Goal: Obtain resource: Obtain resource

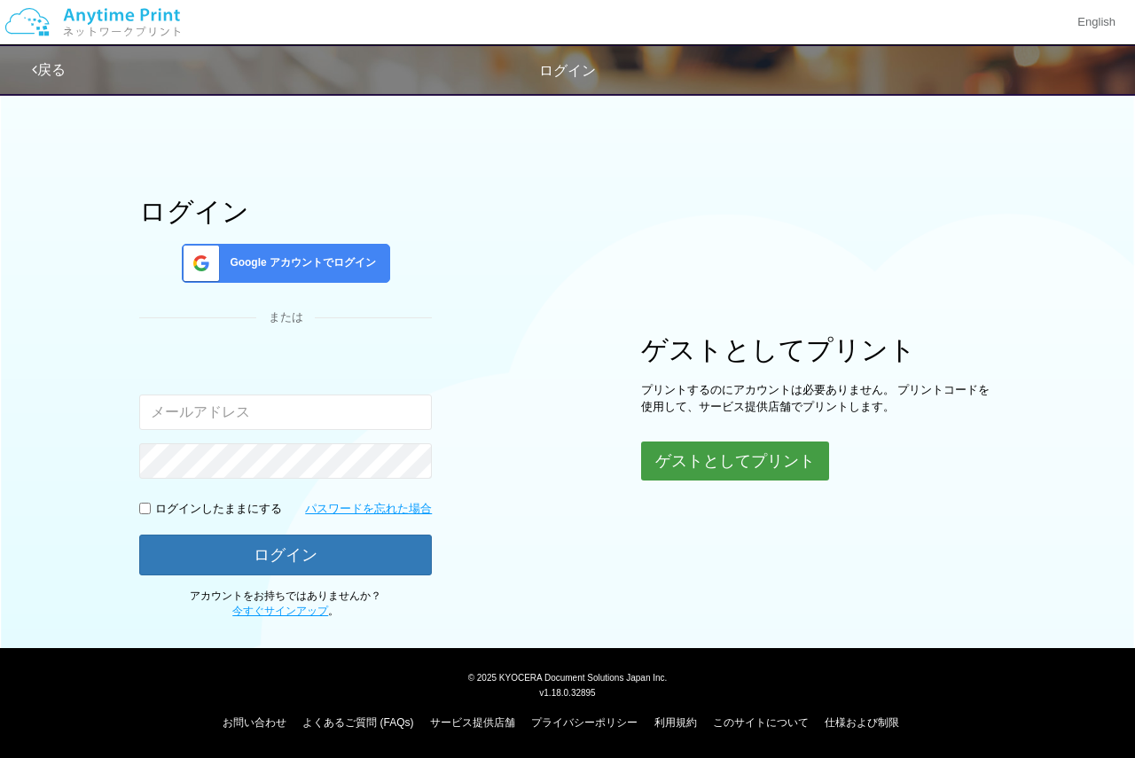
click at [692, 450] on button "ゲストとしてプリント" at bounding box center [735, 461] width 188 height 39
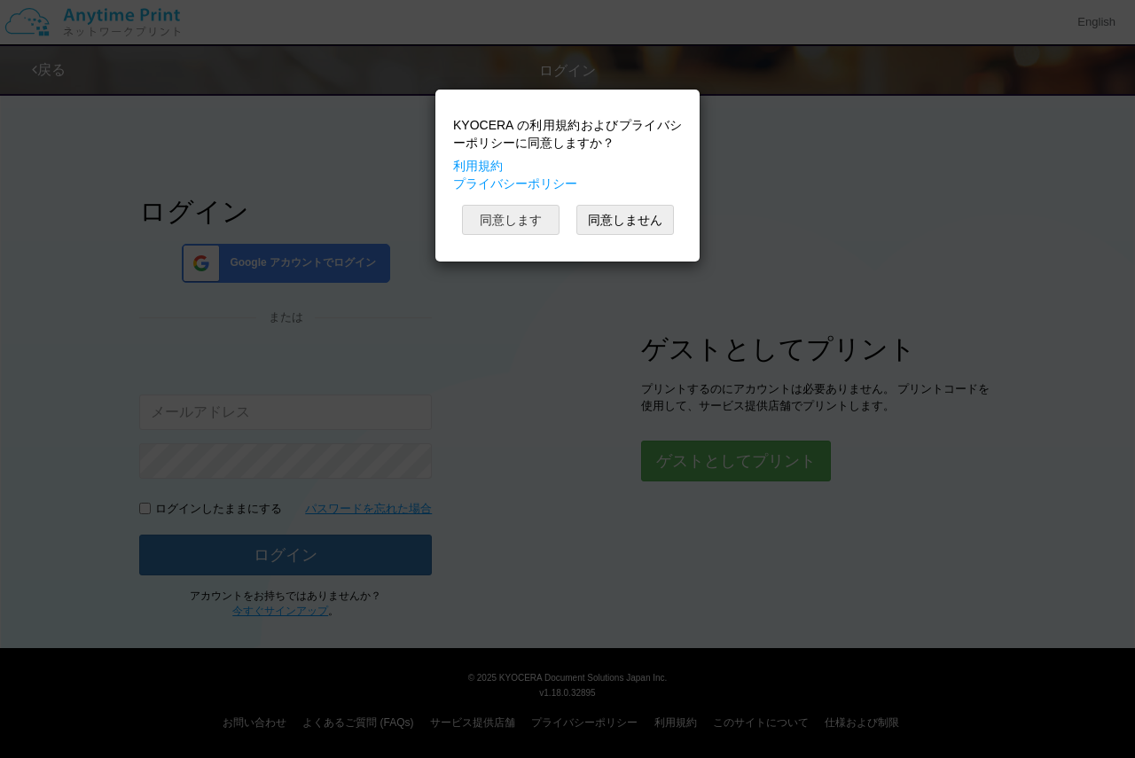
click at [520, 221] on button "同意します" at bounding box center [511, 220] width 98 height 30
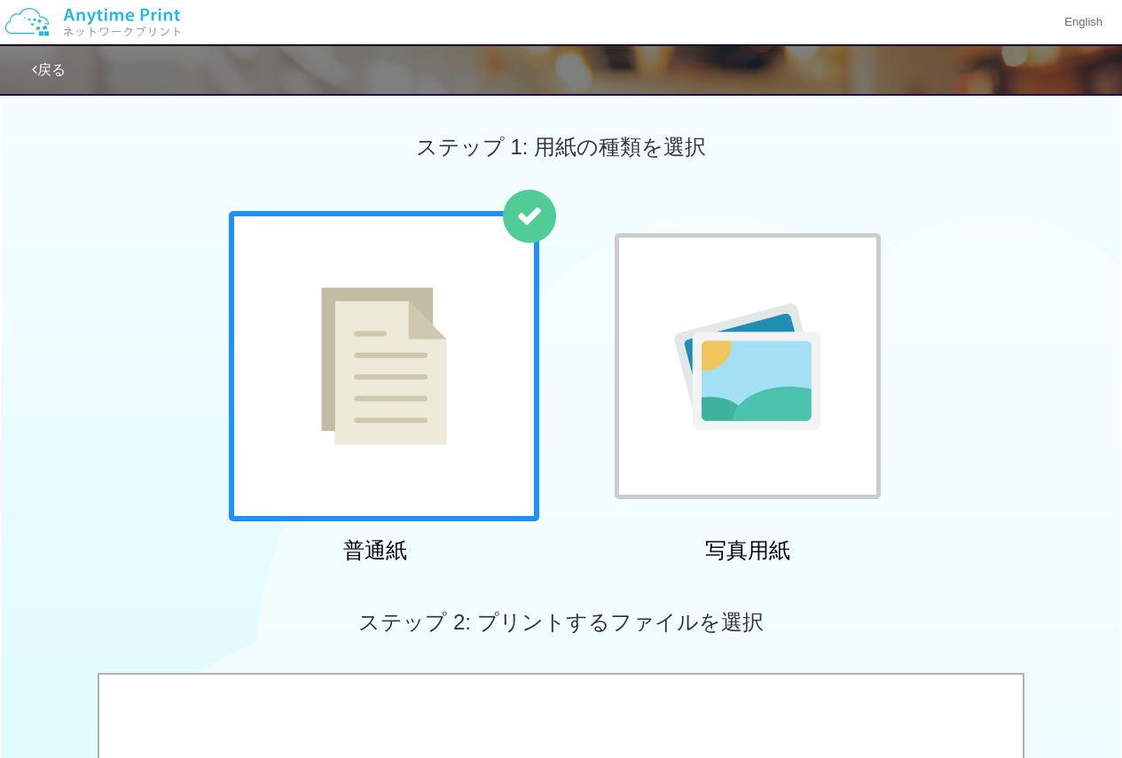
click at [439, 351] on img at bounding box center [384, 366] width 126 height 158
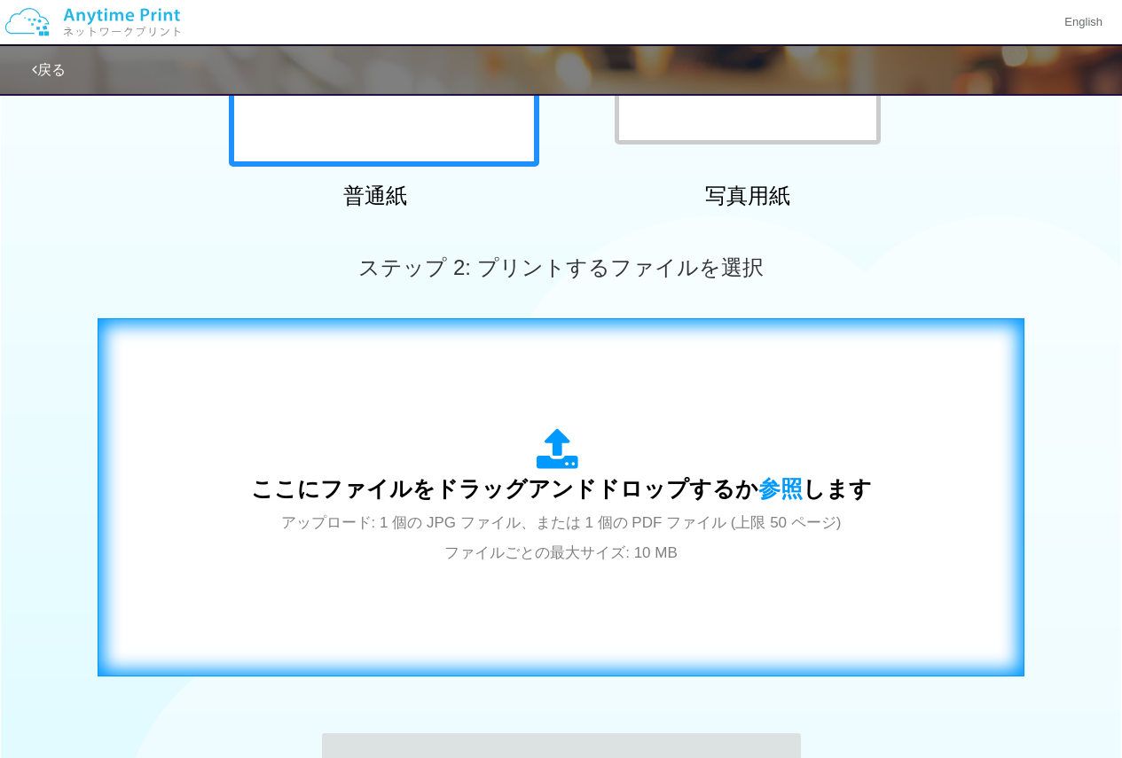
click at [476, 442] on div "ここにファイルをドラッグアンドドロップするか 参照 します アップロード: 1 個の JPG ファイル、または 1 個の PDF ファイル (上限 50 ペー…" at bounding box center [561, 497] width 621 height 138
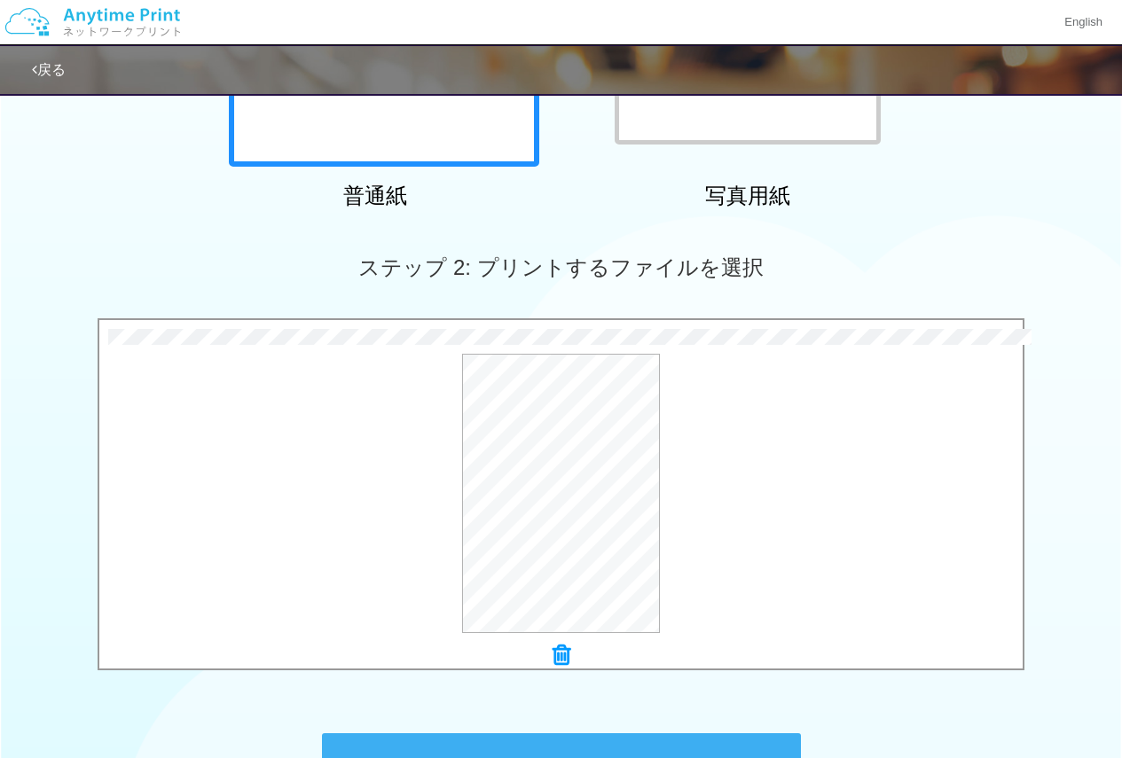
scroll to position [591, 0]
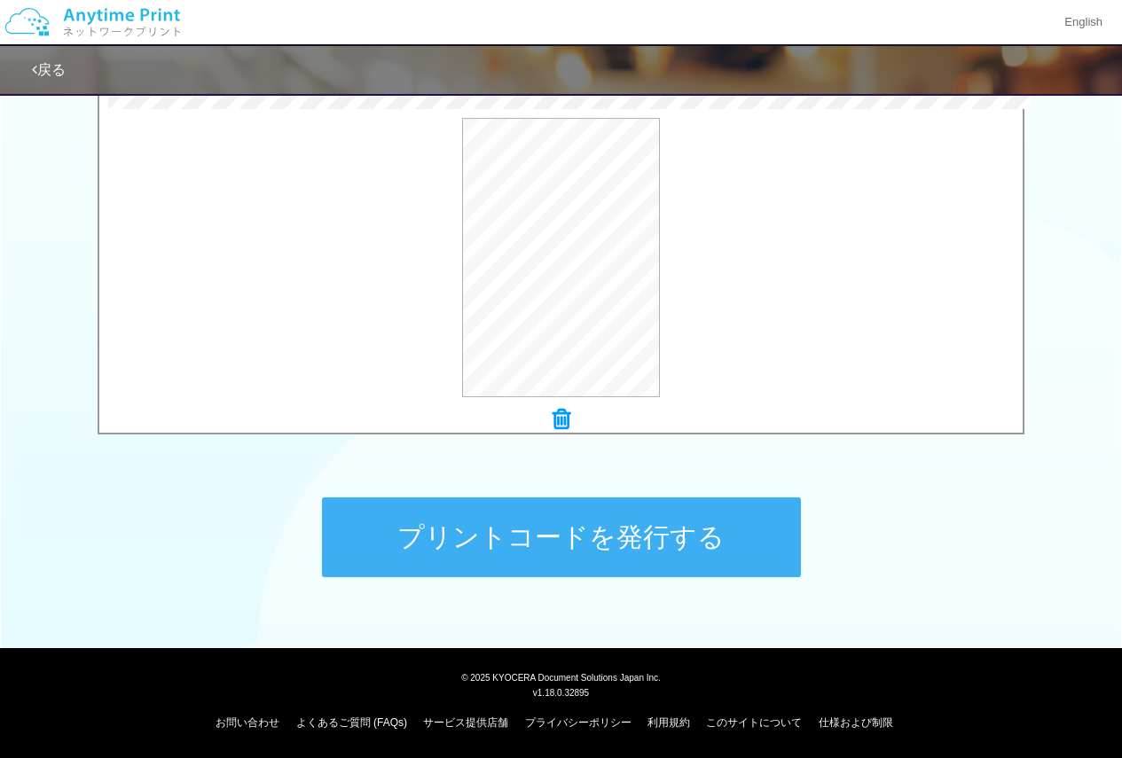
click at [652, 540] on button "プリントコードを発行する" at bounding box center [561, 538] width 479 height 80
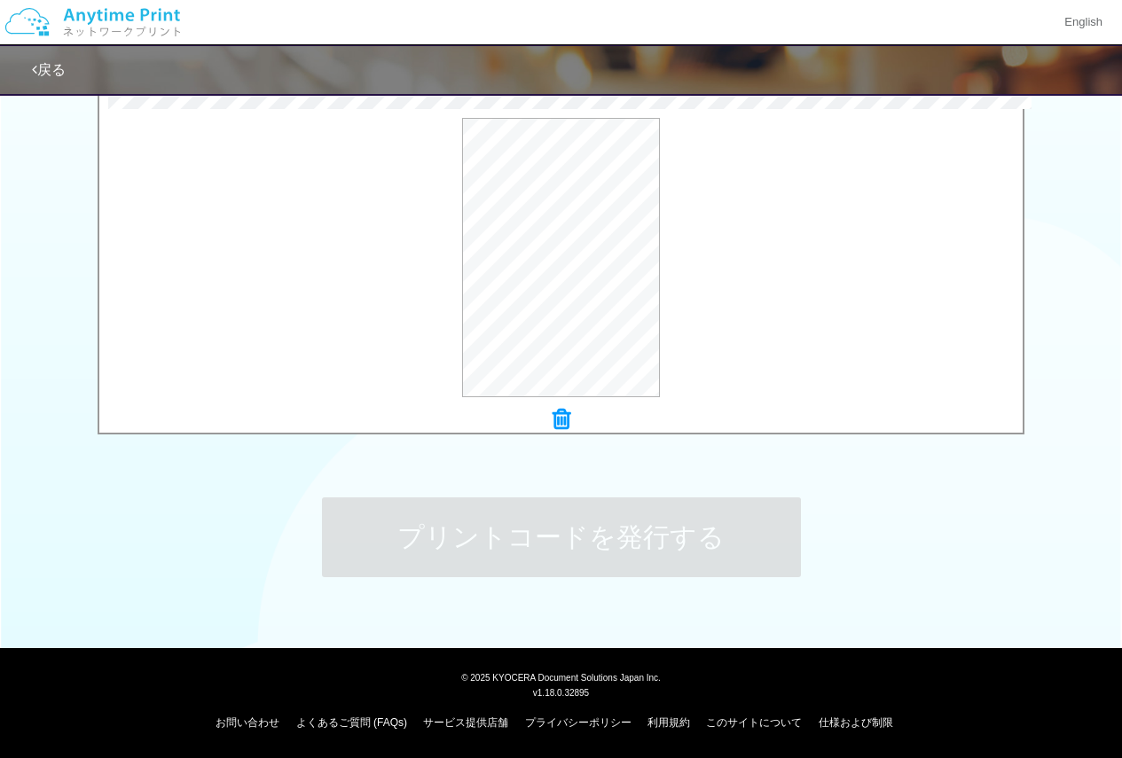
scroll to position [0, 0]
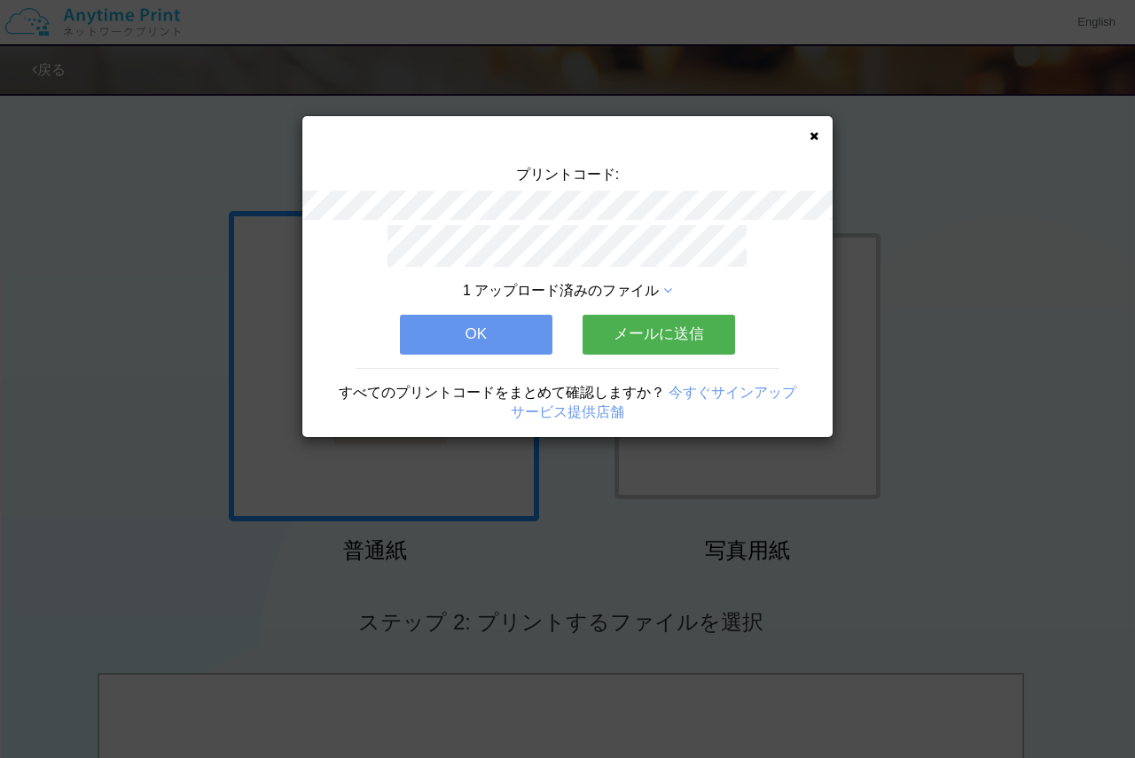
click at [817, 129] on div "プリントコード: 1 アップロード済みのファイル OK メールに送信 すべてのプリントコードをまとめて確認しますか？ 今すぐサインアップ サービス提供店舗" at bounding box center [567, 276] width 530 height 321
click at [513, 324] on button "OK" at bounding box center [476, 334] width 153 height 39
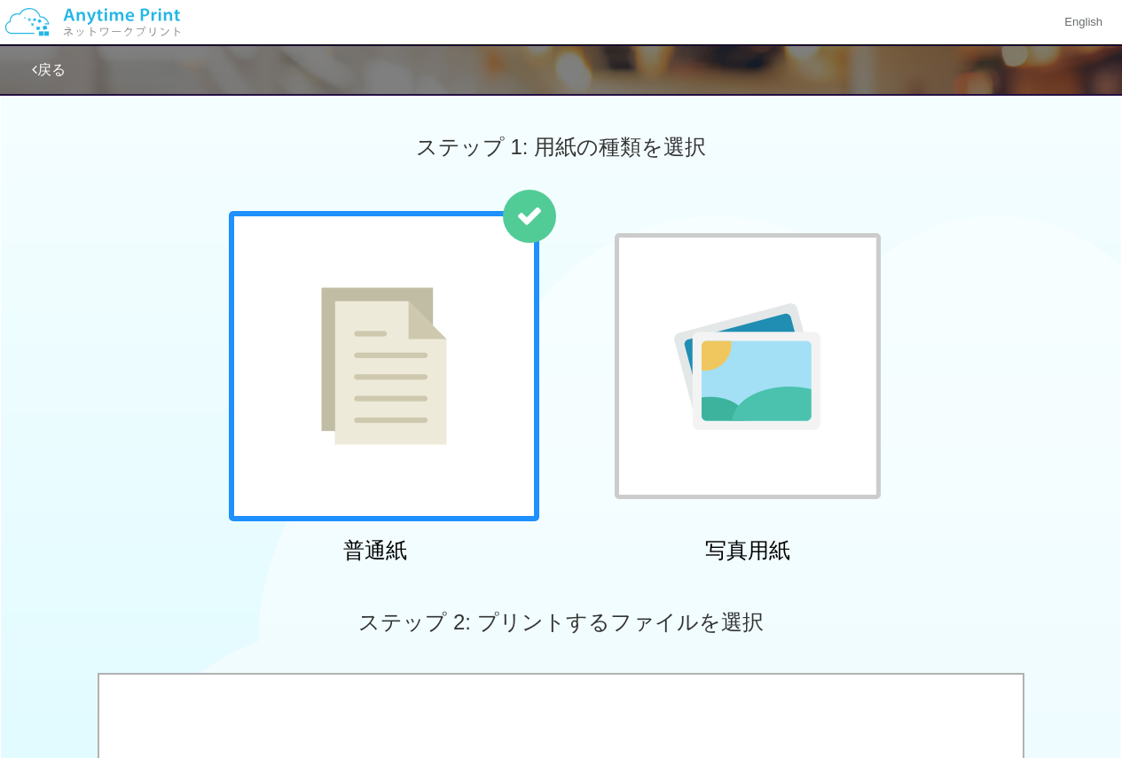
click at [551, 457] on div "普通紙 写真用紙" at bounding box center [561, 391] width 683 height 360
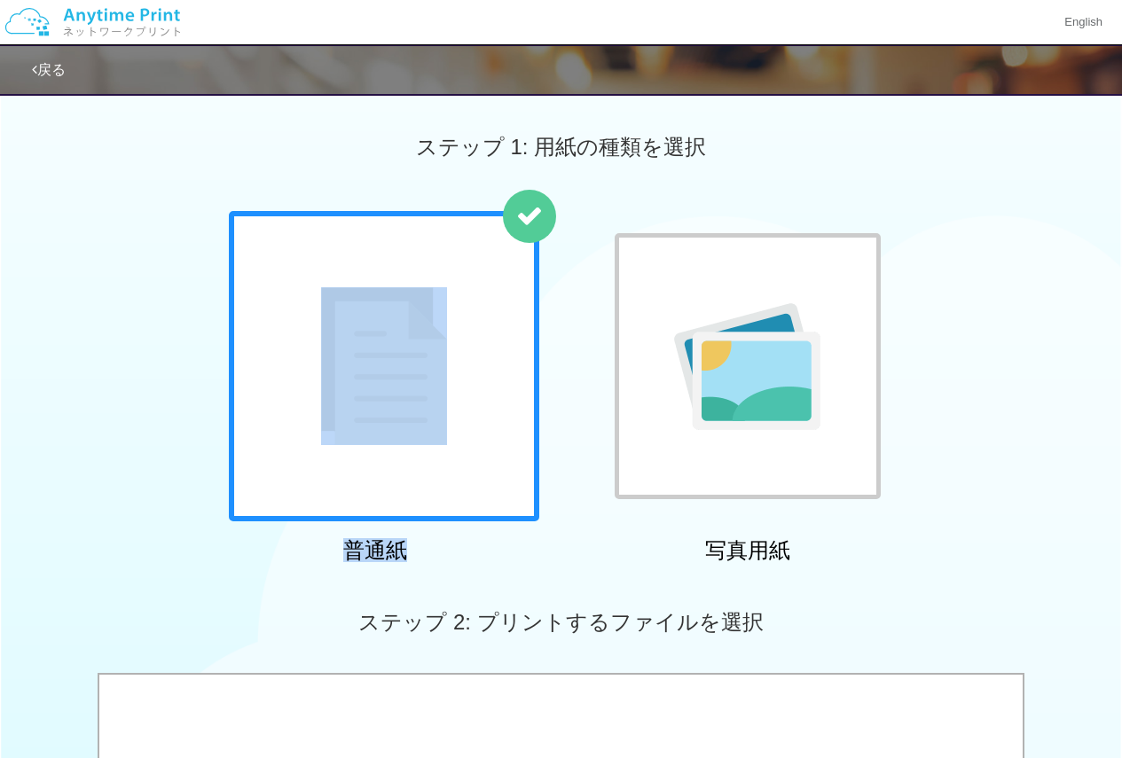
click at [557, 471] on div "普通紙 写真用紙" at bounding box center [561, 391] width 683 height 360
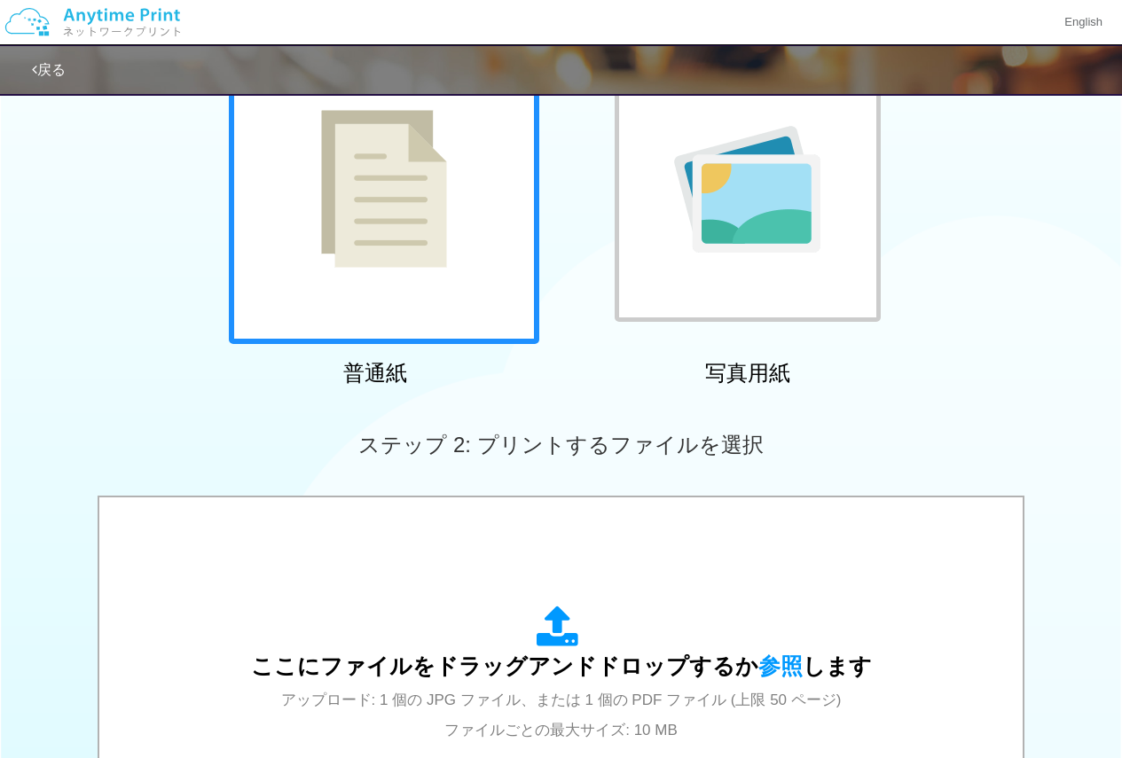
scroll to position [355, 0]
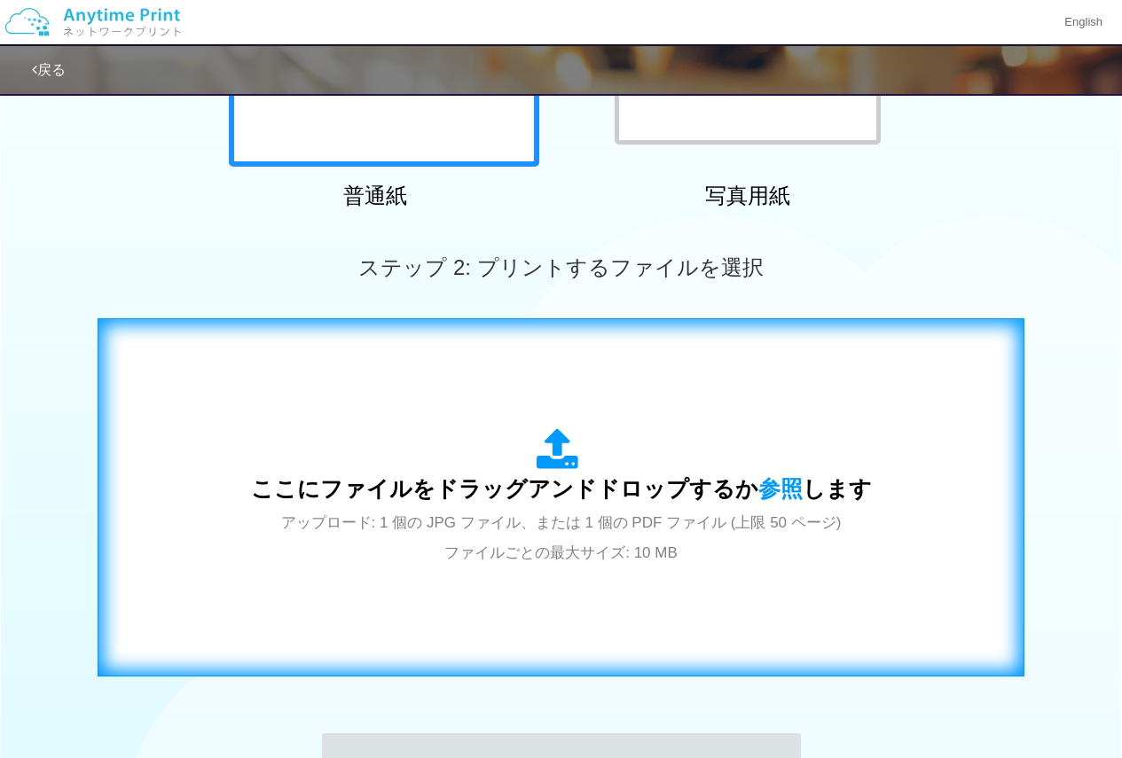
click at [537, 464] on icon at bounding box center [562, 450] width 50 height 44
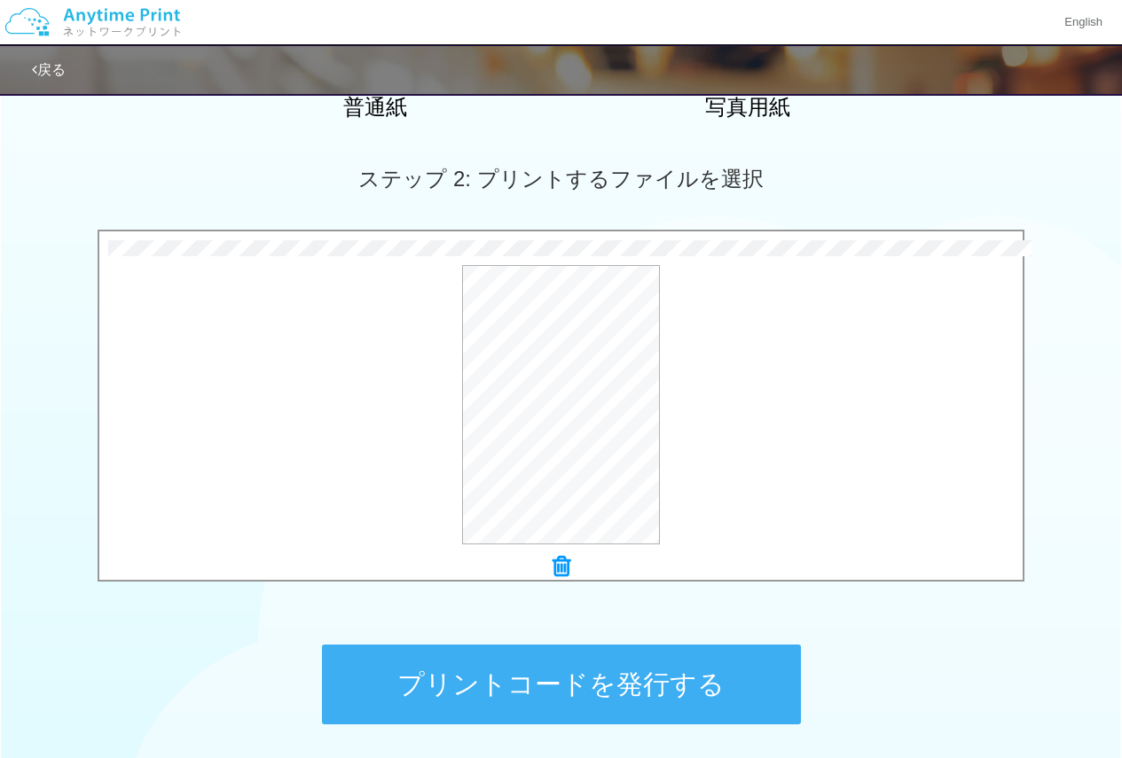
scroll to position [591, 0]
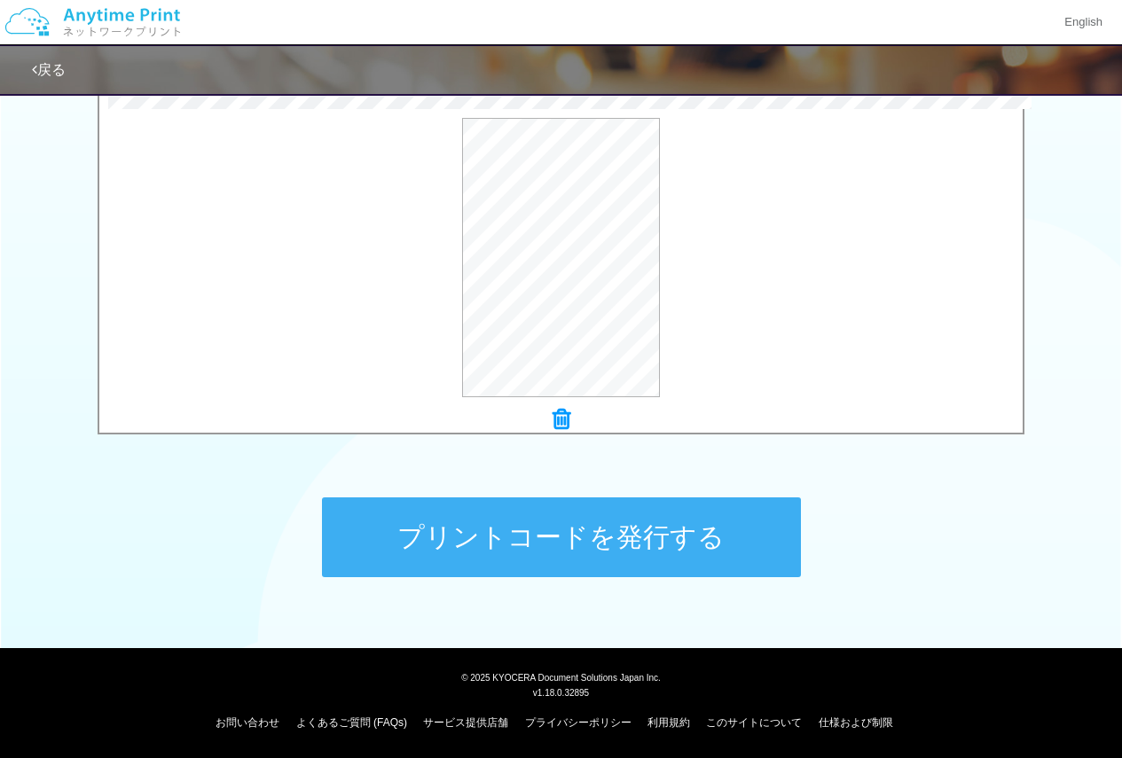
click at [535, 561] on button "プリントコードを発行する" at bounding box center [561, 538] width 479 height 80
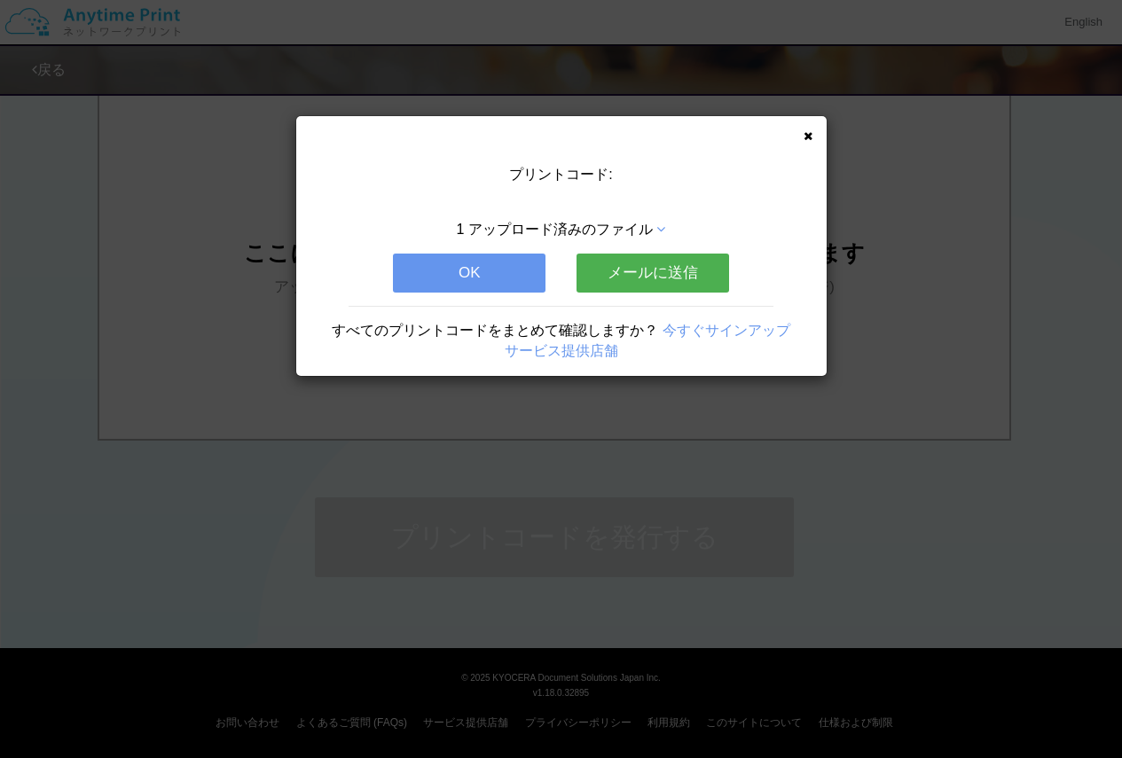
scroll to position [0, 0]
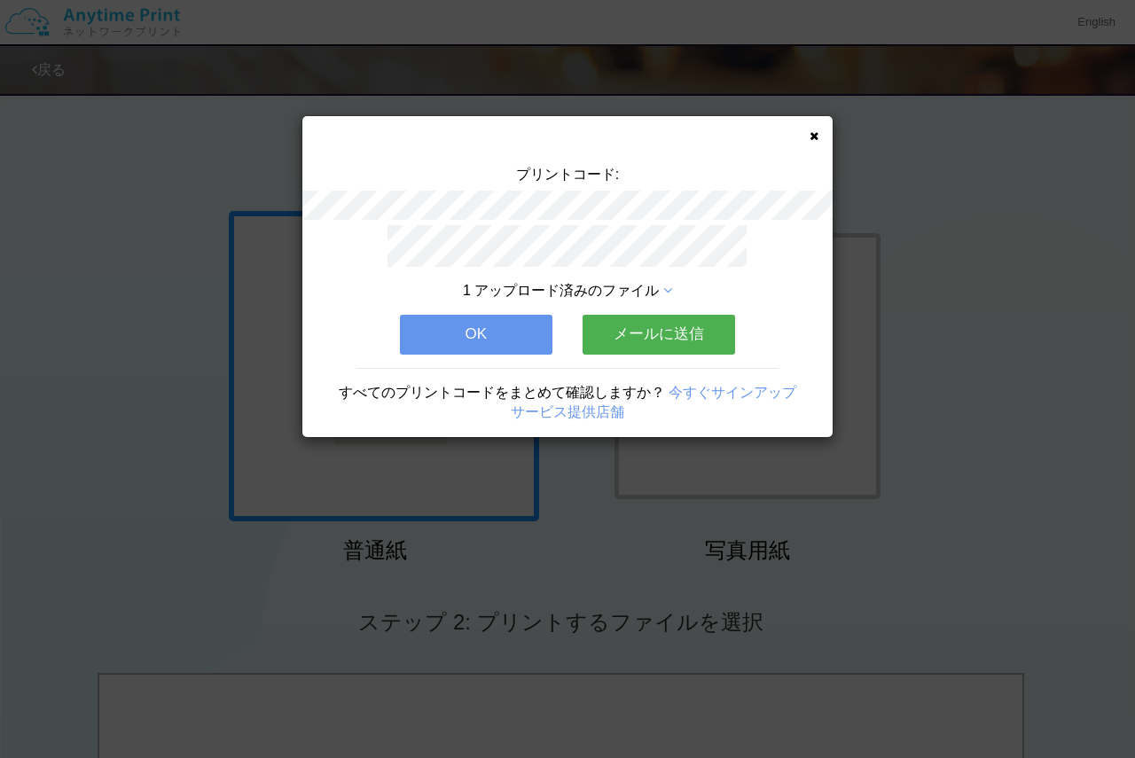
click at [448, 329] on button "OK" at bounding box center [476, 334] width 153 height 39
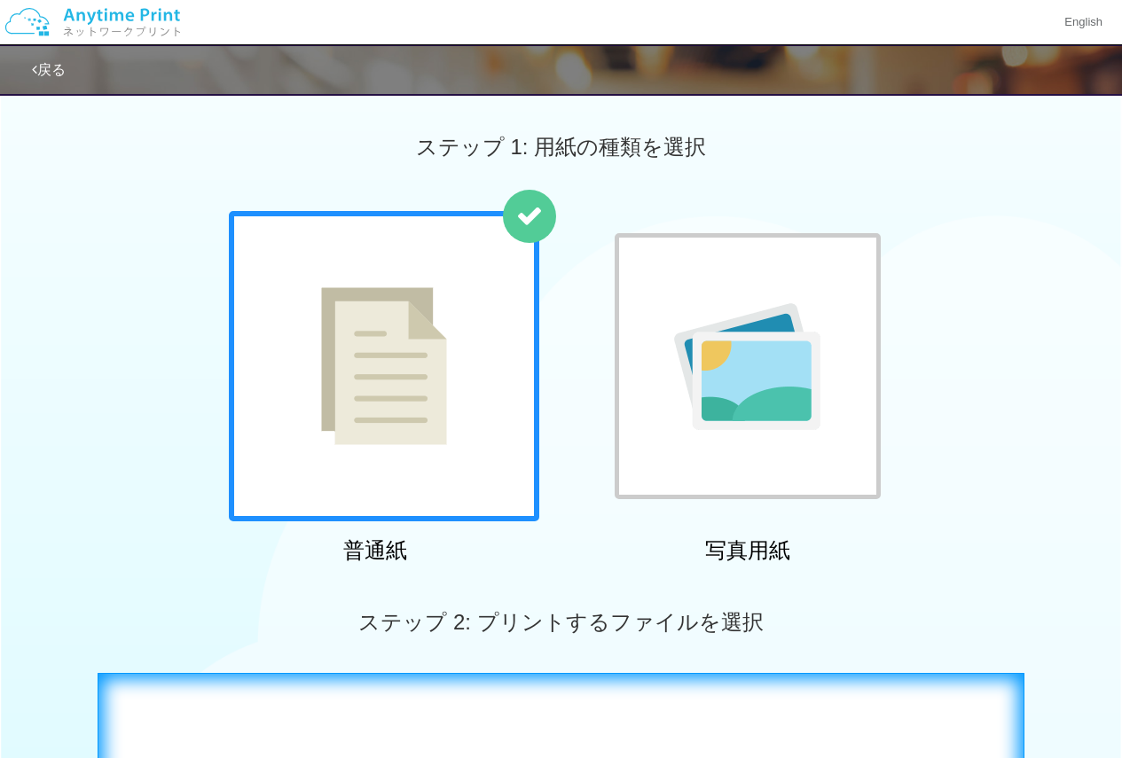
scroll to position [443, 0]
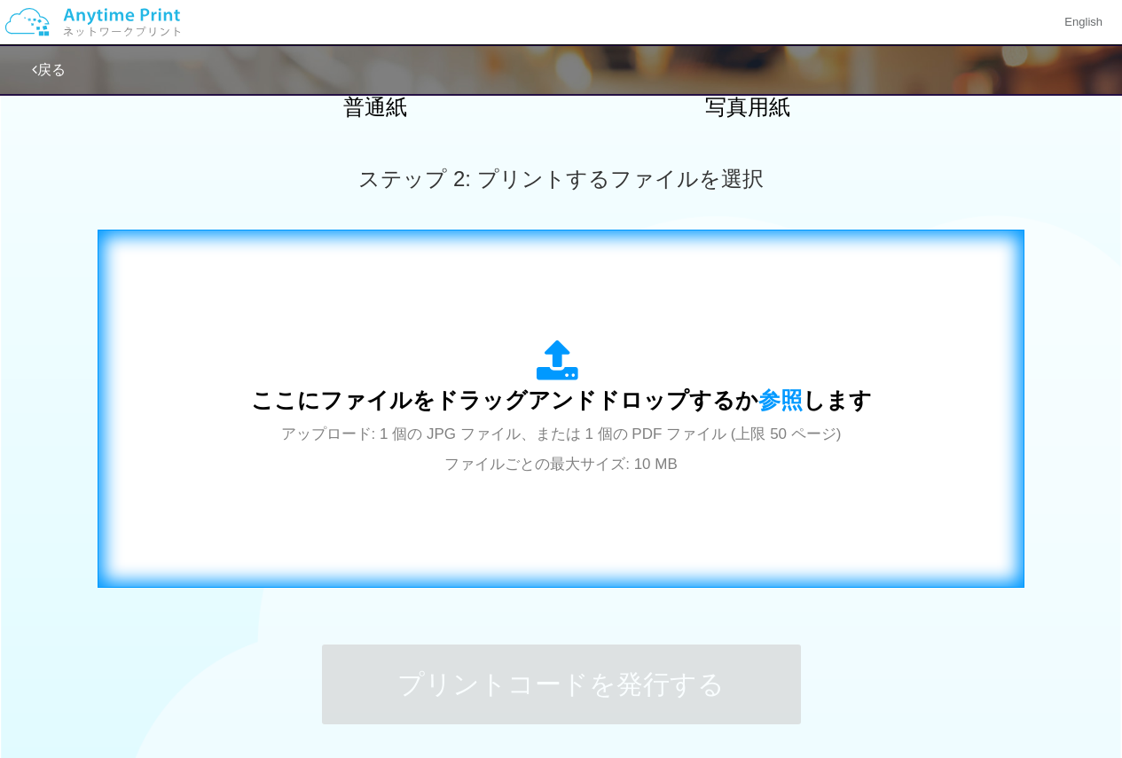
click at [478, 477] on div "ここにファイルをドラッグアンドドロップするか 参照 します アップロード: 1 個の JPG ファイル、または 1 個の PDF ファイル (上限 50 ペー…" at bounding box center [561, 409] width 621 height 138
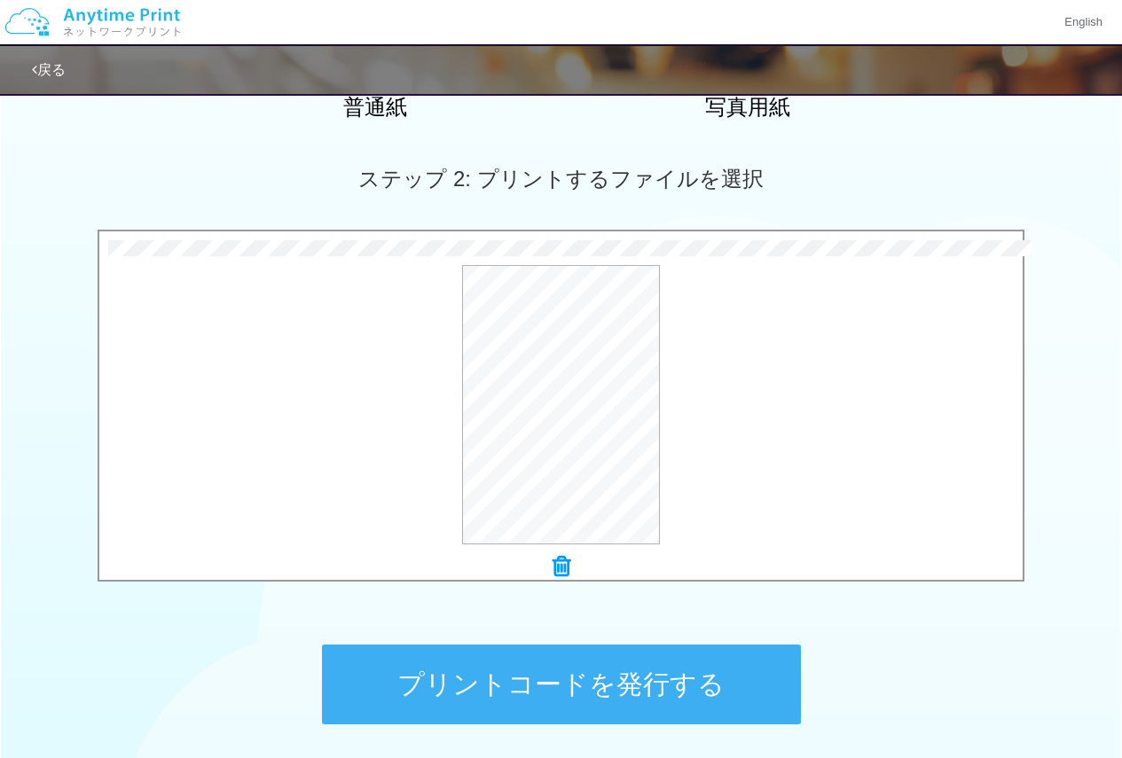
click at [545, 693] on button "プリントコードを発行する" at bounding box center [561, 685] width 479 height 80
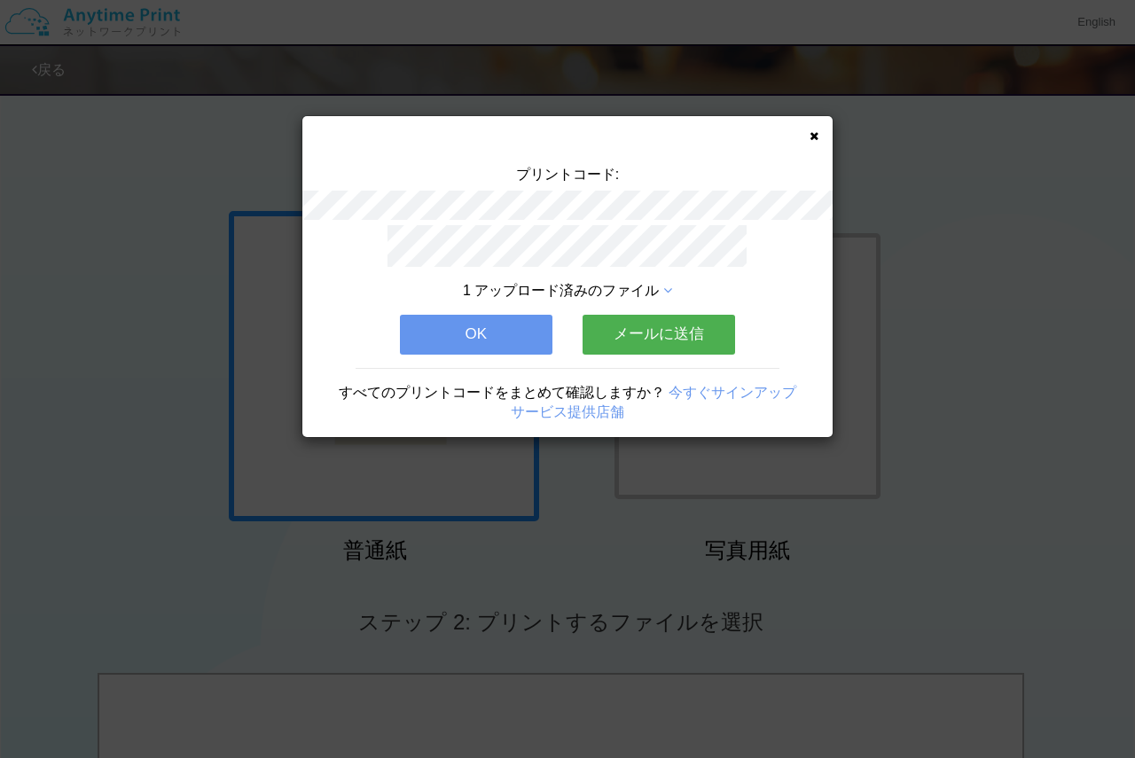
click at [505, 315] on button "OK" at bounding box center [476, 334] width 153 height 39
